Goal: Task Accomplishment & Management: Use online tool/utility

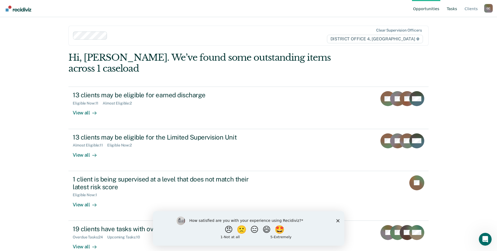
click at [453, 10] on link "Tasks" at bounding box center [452, 8] width 13 height 17
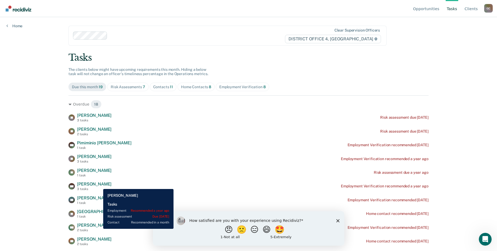
click at [99, 185] on span "[PERSON_NAME]" at bounding box center [94, 184] width 34 height 5
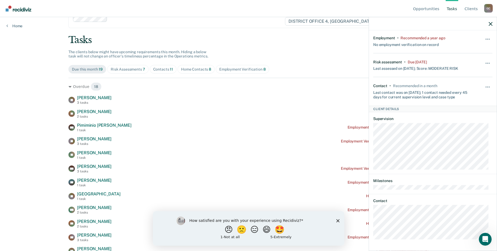
scroll to position [27, 0]
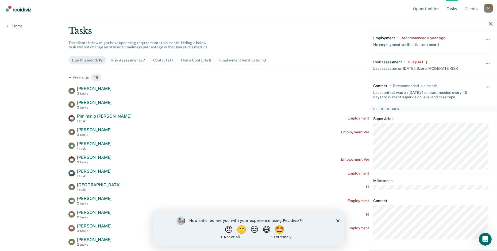
click at [373, 239] on div "MB Tasks Employment • Recommended a year ago No employment verification on reco…" at bounding box center [433, 139] width 128 height 219
